Goal: Information Seeking & Learning: Learn about a topic

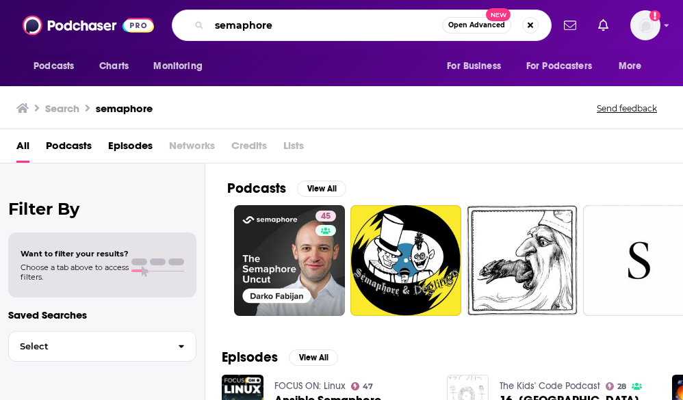
drag, startPoint x: 285, startPoint y: 23, endPoint x: 170, endPoint y: 24, distance: 114.9
click at [170, 24] on div "Podcasts Charts Monitoring semaphore Open Advanced New For Business For Podcast…" at bounding box center [356, 25] width 391 height 31
type input "from the mezzanine"
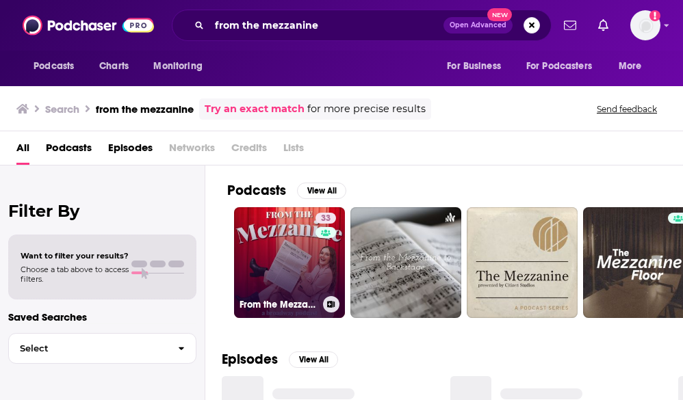
click at [325, 240] on div "33" at bounding box center [327, 254] width 24 height 83
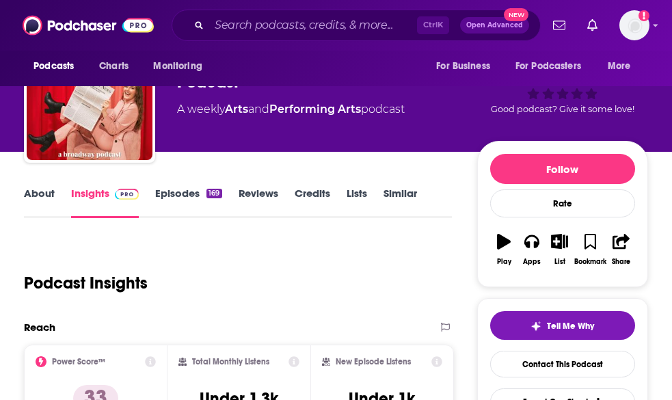
scroll to position [59, 0]
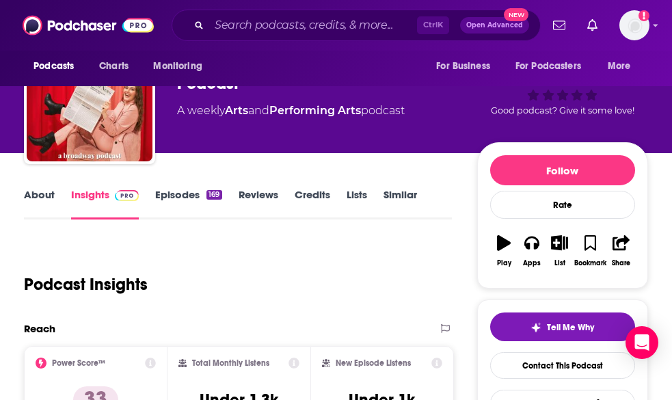
click at [176, 206] on link "Episodes 169" at bounding box center [188, 203] width 66 height 31
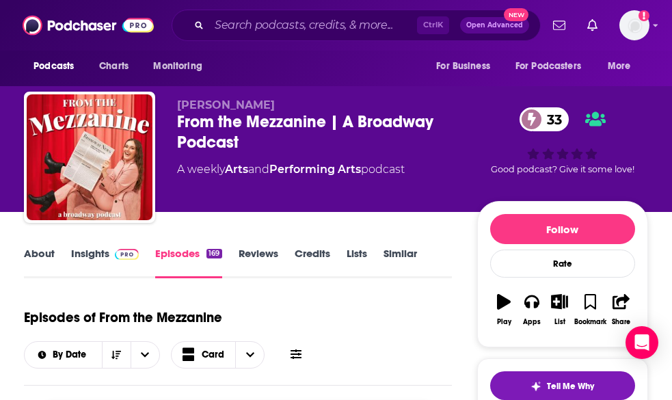
click at [114, 251] on span at bounding box center [123, 253] width 29 height 13
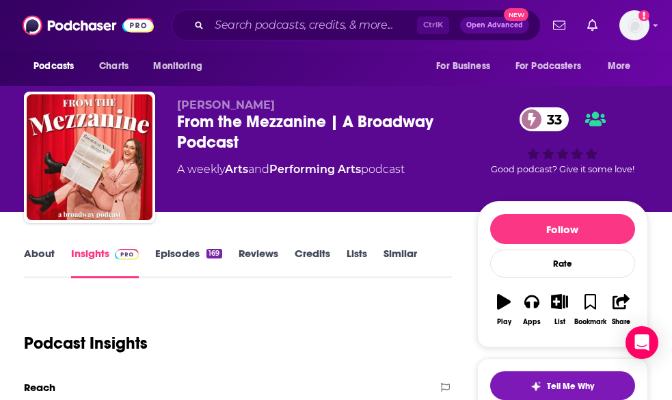
click at [114, 251] on span at bounding box center [123, 253] width 29 height 13
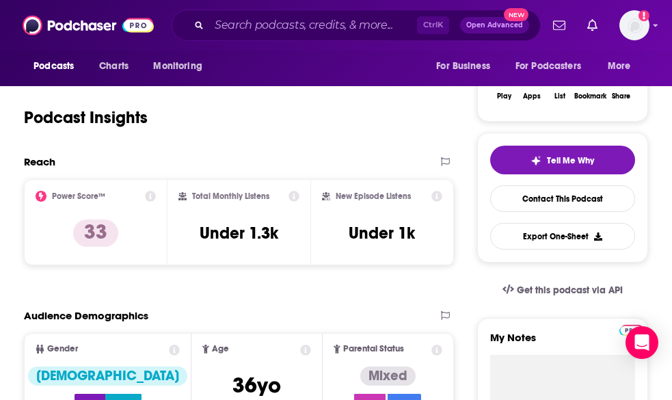
scroll to position [225, 0]
